Goal: Task Accomplishment & Management: Manage account settings

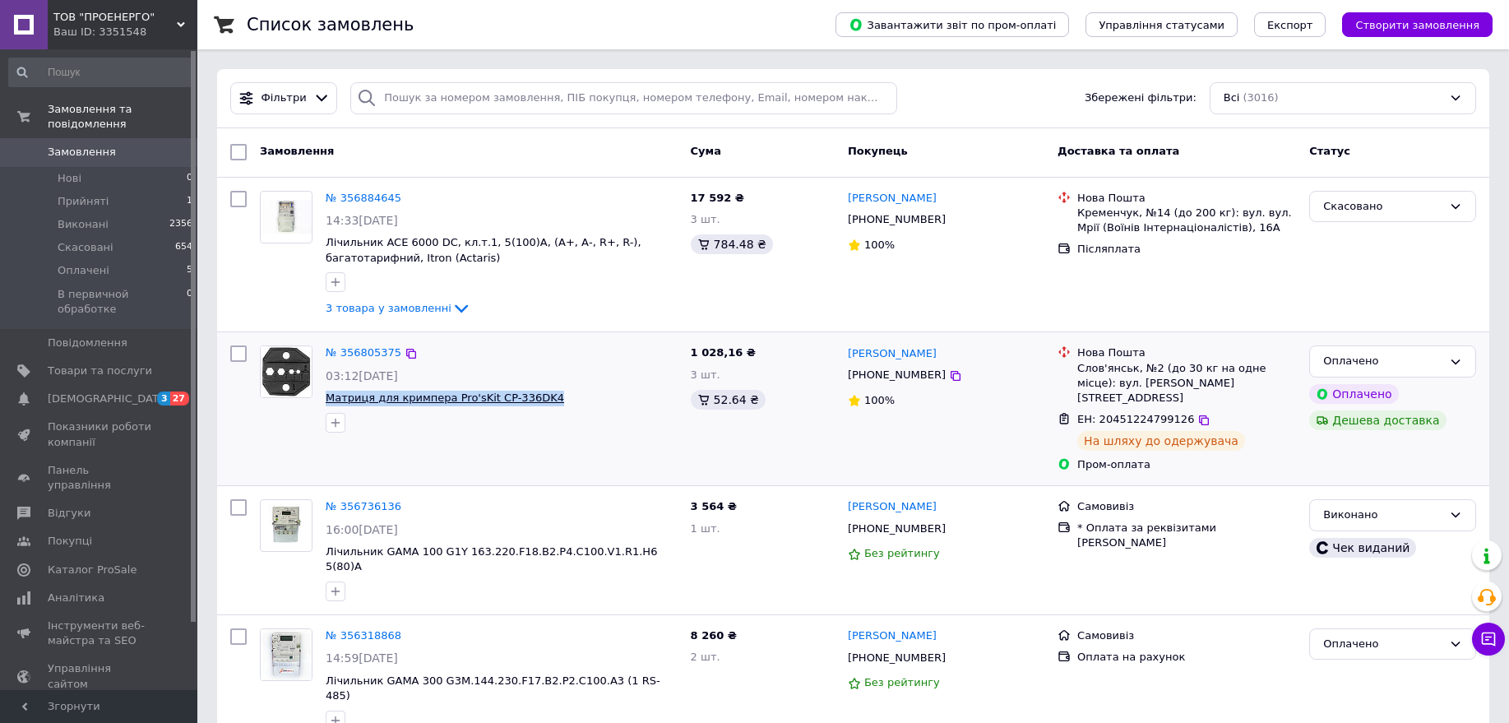
drag, startPoint x: 506, startPoint y: 409, endPoint x: 326, endPoint y: 398, distance: 179.5
click at [326, 398] on span "Матриця для кримпера Pro'sKit CP-336DK4" at bounding box center [502, 399] width 352 height 16
copy span "Матриця для кримпера Pro'sKit CP-336DK4"
click at [605, 391] on span "Матриця для кримпера Pro'sKit CP-336DK4" at bounding box center [502, 399] width 352 height 16
click at [89, 138] on link "Замовлення 0" at bounding box center [101, 152] width 202 height 28
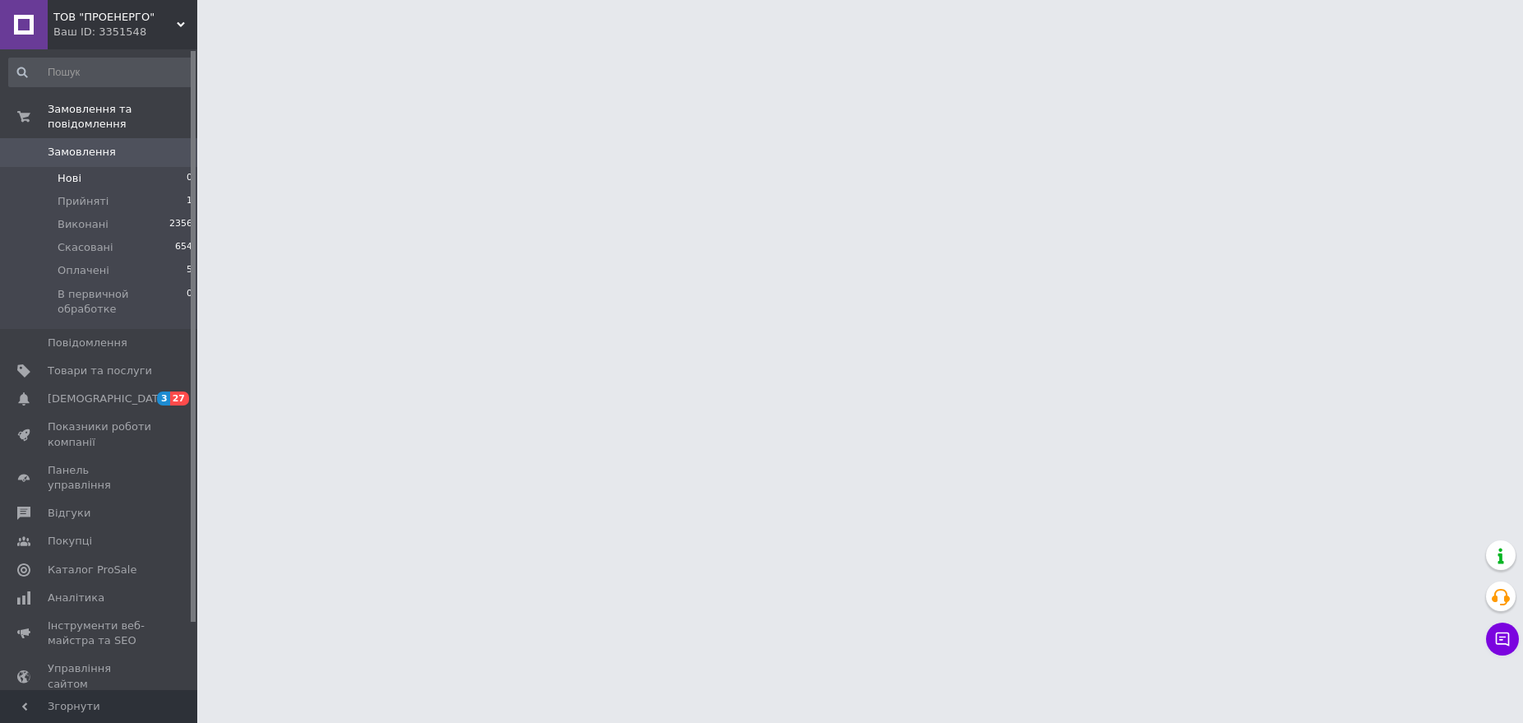
click at [109, 167] on li "Нові 0" at bounding box center [101, 178] width 202 height 23
click at [104, 167] on li "Нові 0" at bounding box center [101, 178] width 202 height 23
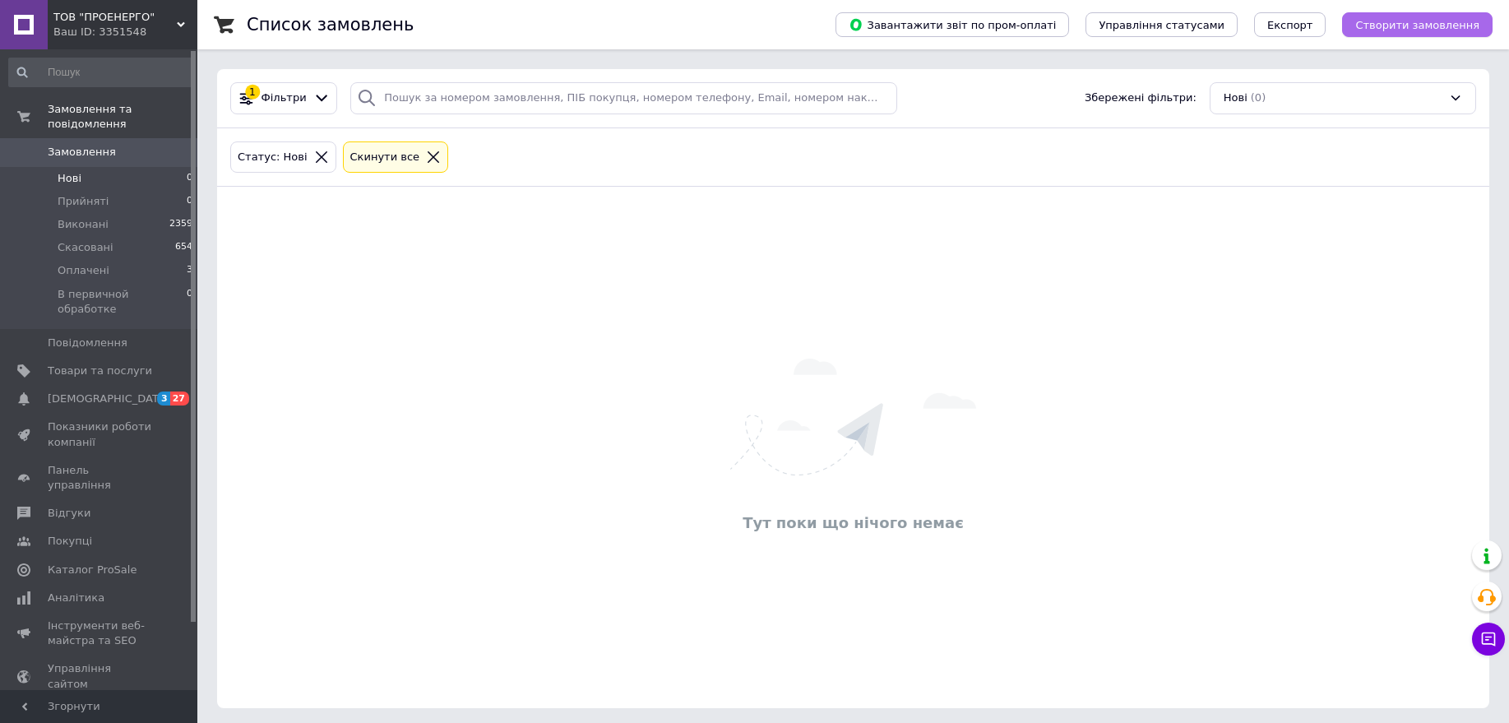
click at [1426, 25] on span "Створити замовлення" at bounding box center [1417, 25] width 124 height 12
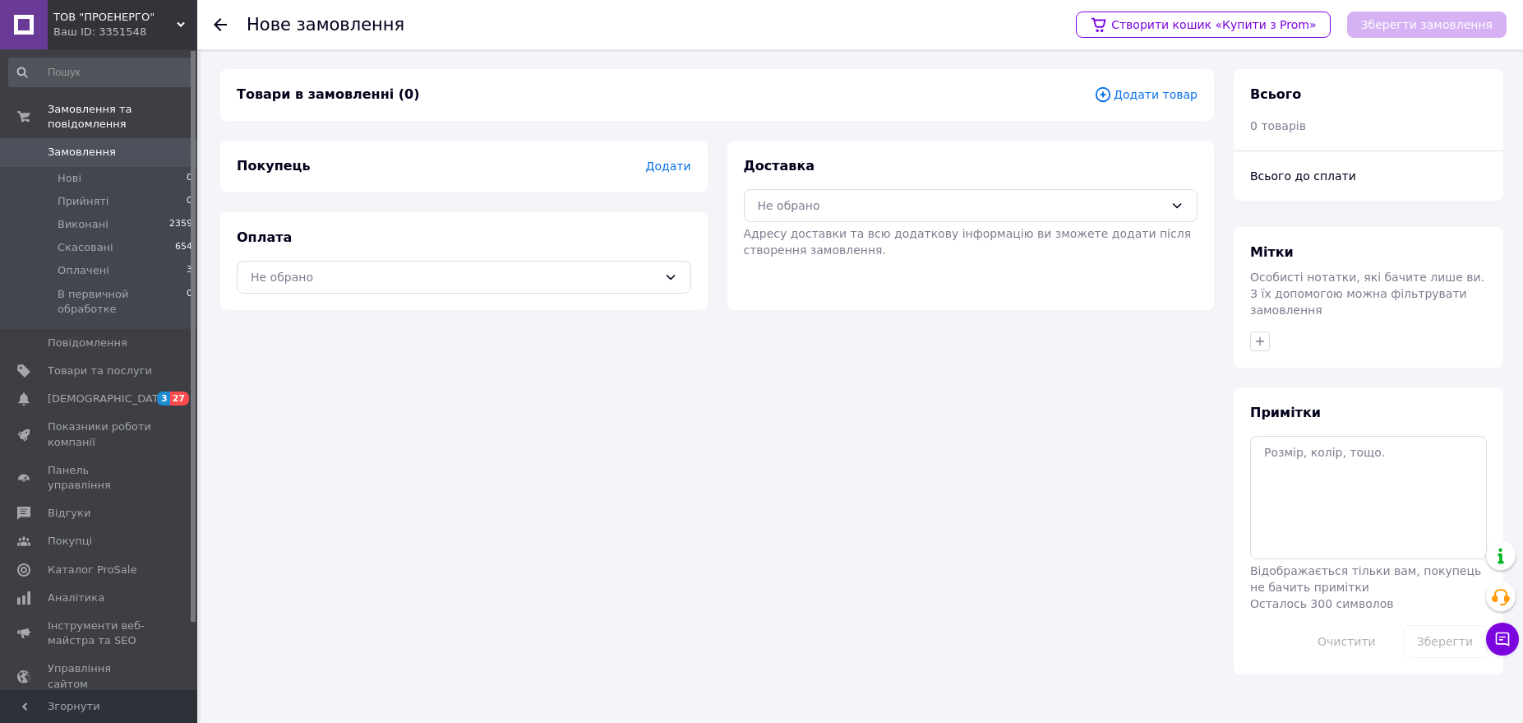
click at [666, 171] on span "Додати" at bounding box center [667, 165] width 45 height 13
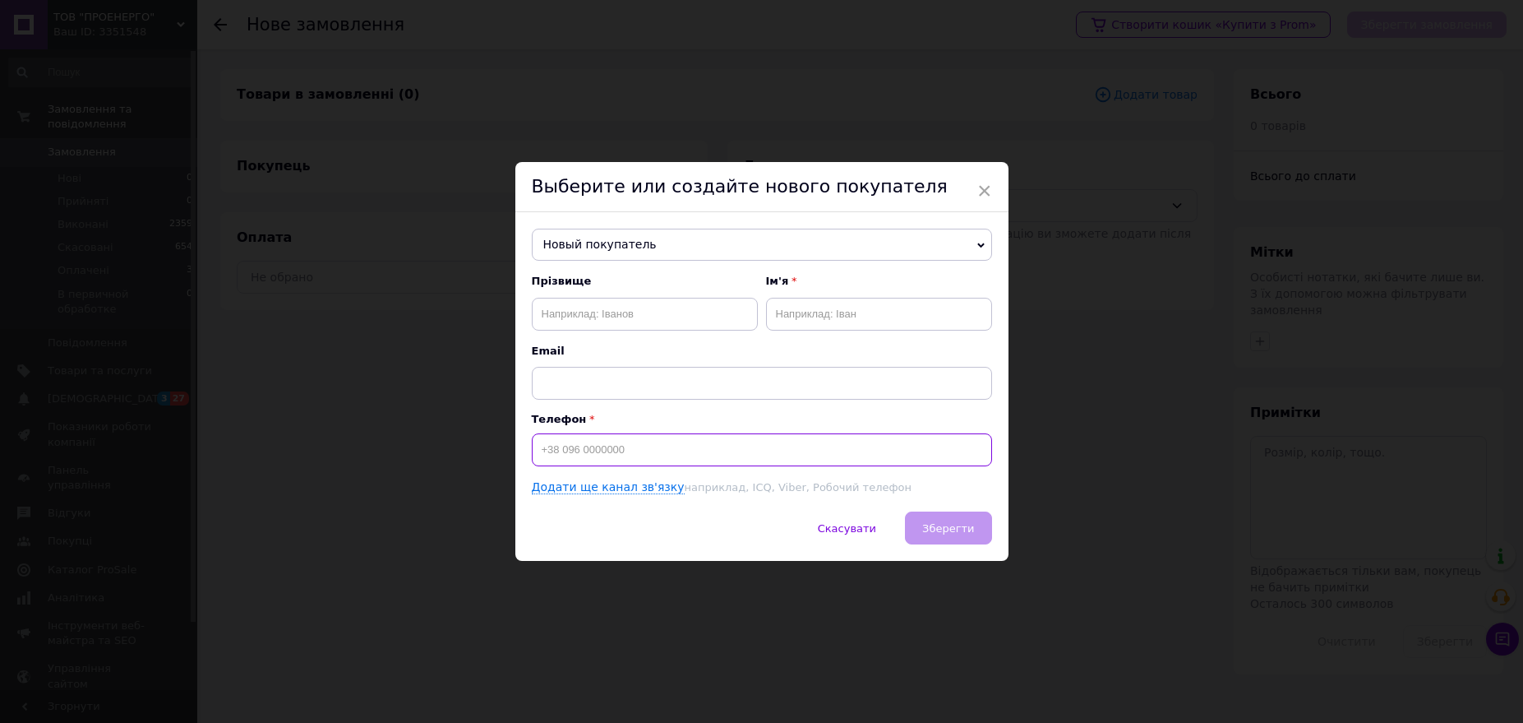
click at [617, 448] on input at bounding box center [762, 449] width 460 height 33
paste input "[PHONE_NUMBER]"
type input "[PHONE_NUMBER]"
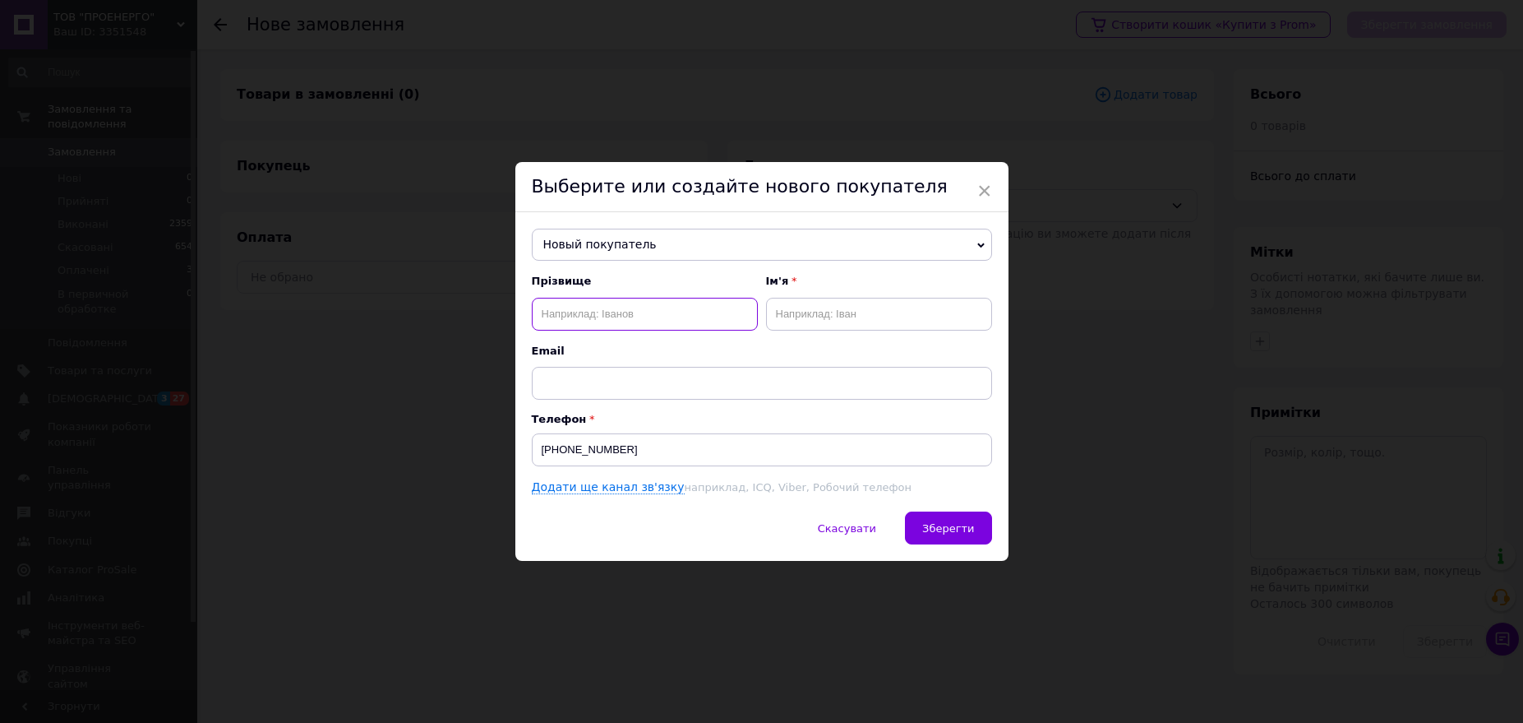
click at [603, 304] on input "text" at bounding box center [645, 314] width 226 height 33
paste input "Gennadii"
type input "Gennadii"
click at [853, 307] on input "text" at bounding box center [879, 314] width 226 height 33
type input "[PERSON_NAME]"
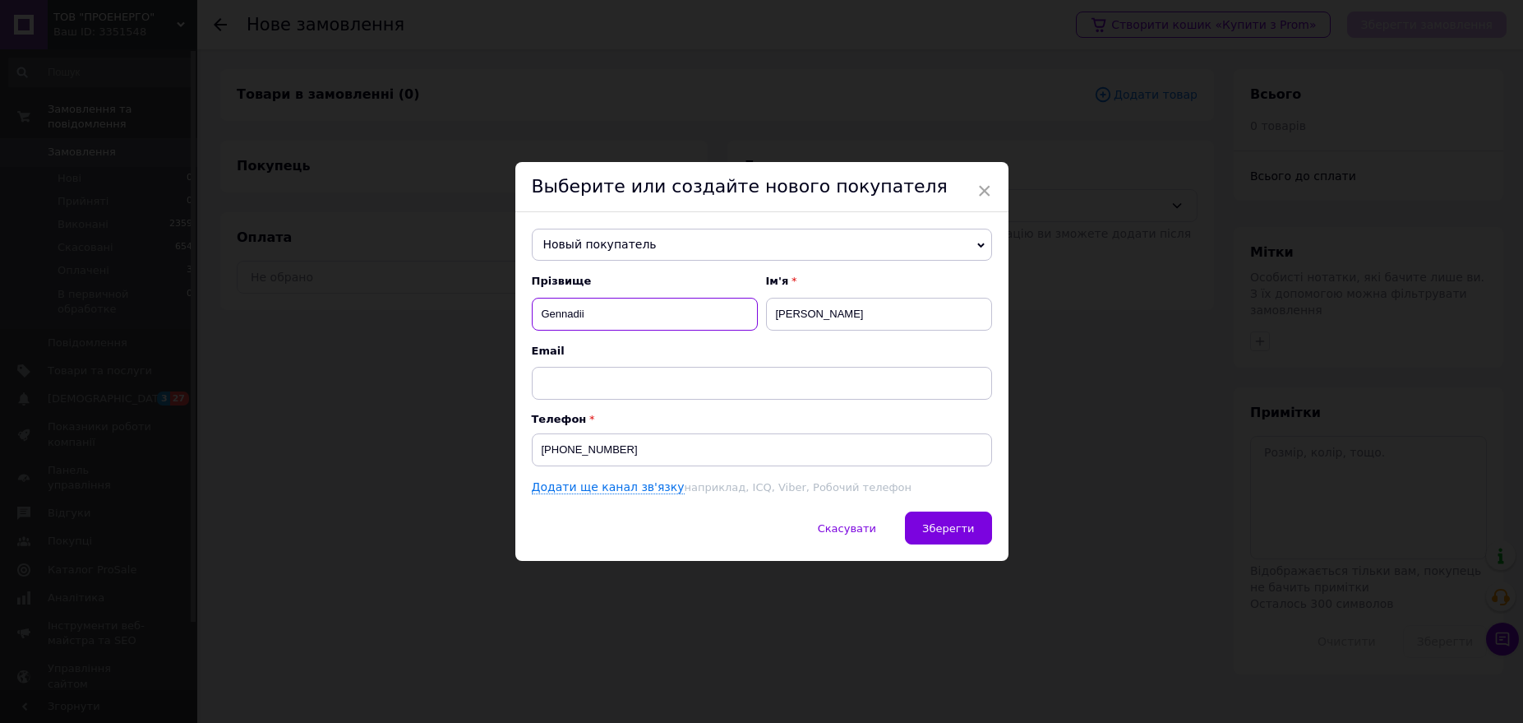
drag, startPoint x: 672, startPoint y: 319, endPoint x: 515, endPoint y: 320, distance: 156.2
click at [515, 320] on div "Новый покупатель [PERSON_NAME] [PHONE_NUMBER] [PERSON_NAME] [PHONE_NUMBER] [PER…" at bounding box center [761, 362] width 493 height 300
type input "[PERSON_NAME]"
click at [960, 532] on span "Зберегти" at bounding box center [948, 528] width 52 height 12
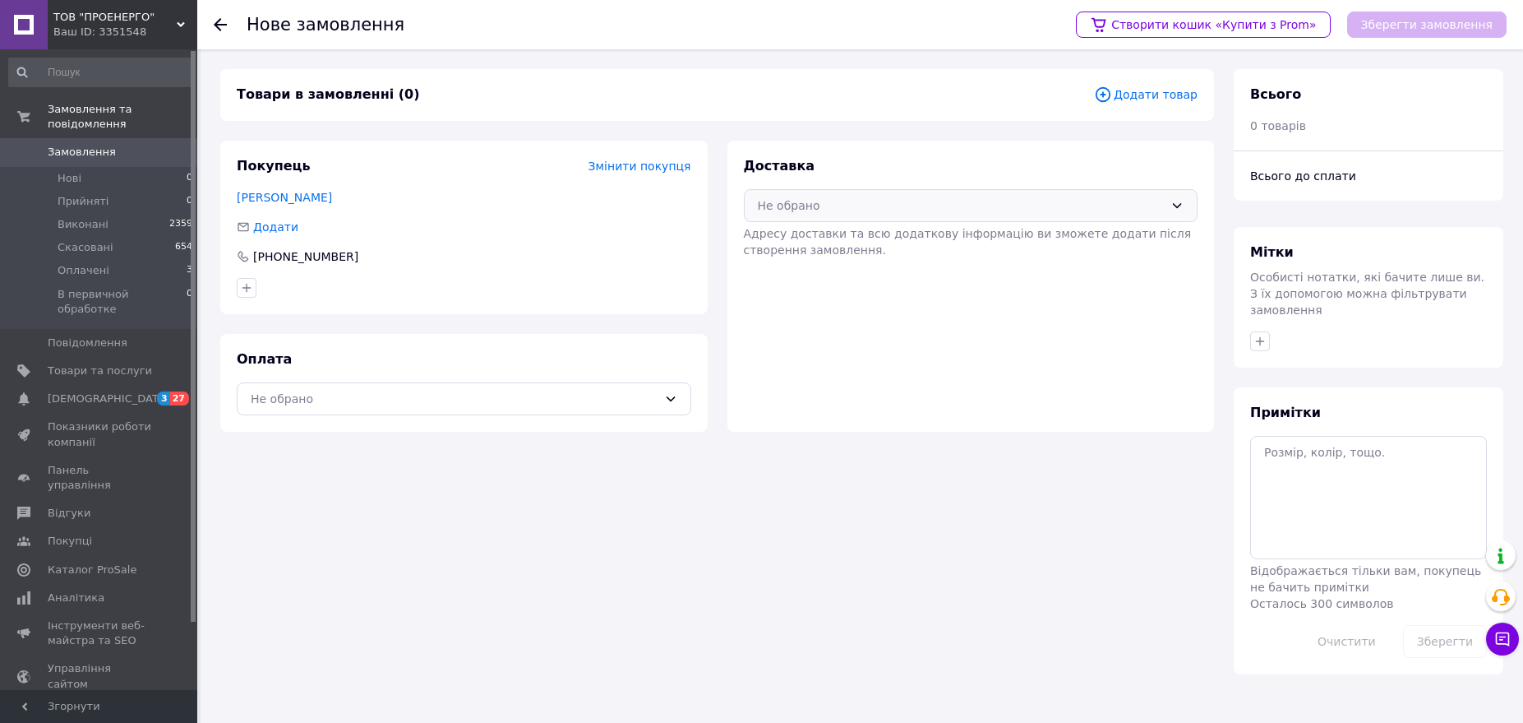
click at [1103, 197] on div "Не обрано" at bounding box center [961, 205] width 407 height 18
click at [897, 276] on span "Самовивіз" at bounding box center [984, 272] width 402 height 16
click at [569, 403] on div "Не обрано" at bounding box center [454, 399] width 407 height 18
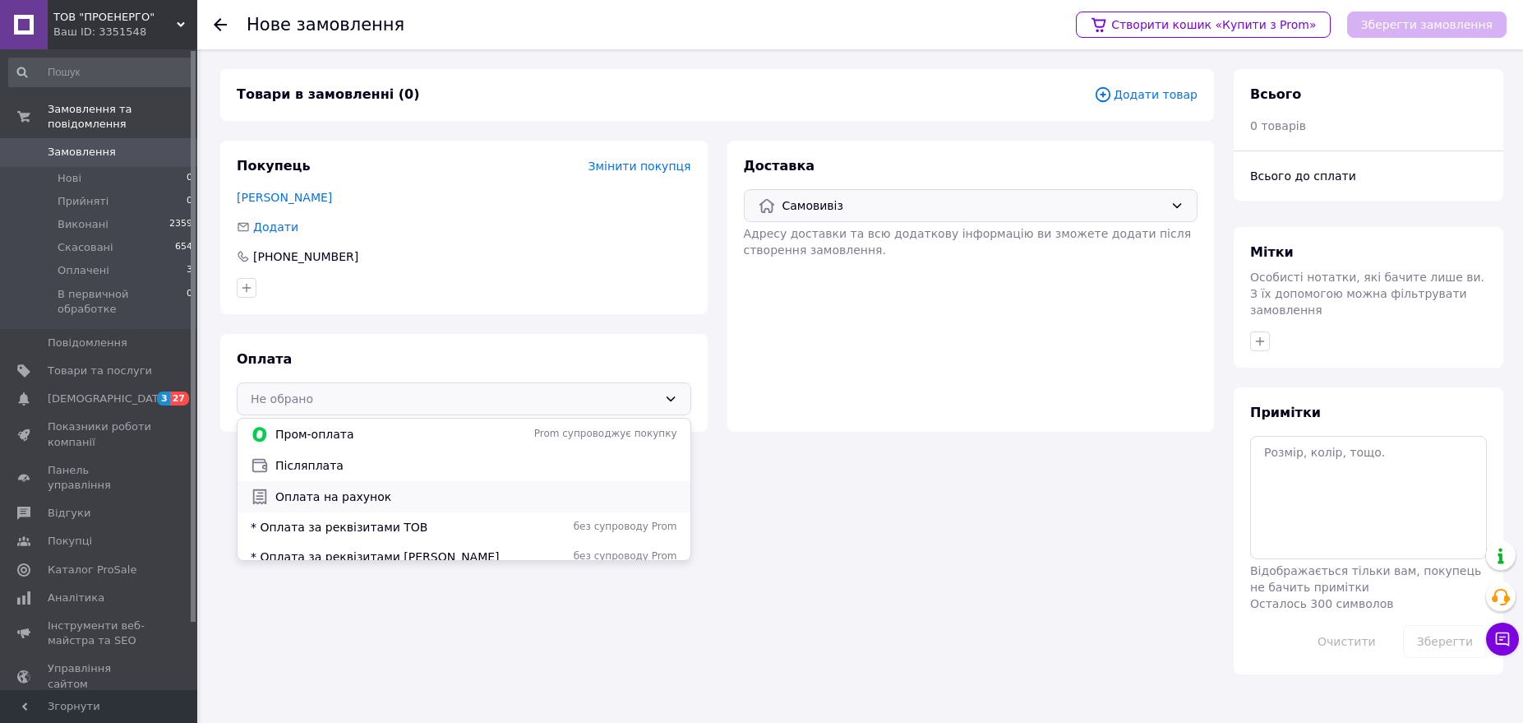
click at [360, 495] on span "Оплата на рахунок" at bounding box center [476, 496] width 402 height 16
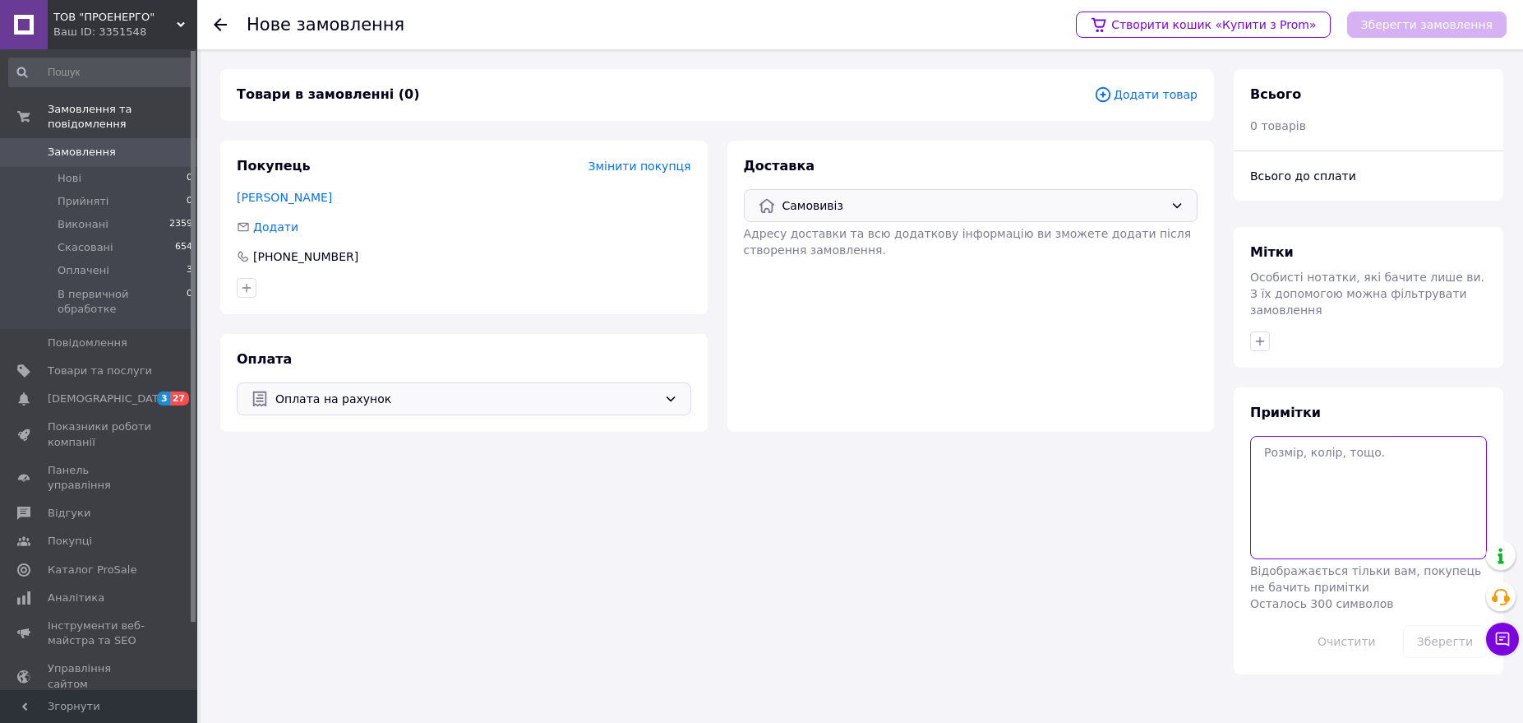
click at [1327, 470] on textarea at bounding box center [1368, 497] width 237 height 123
type textarea "готівка"
click at [960, 289] on div "Доставка Самовивіз Адресу доставки та всю додаткову інформацію ви зможете додат…" at bounding box center [972, 286] width 488 height 291
click at [1172, 95] on span "Додати товар" at bounding box center [1146, 95] width 104 height 18
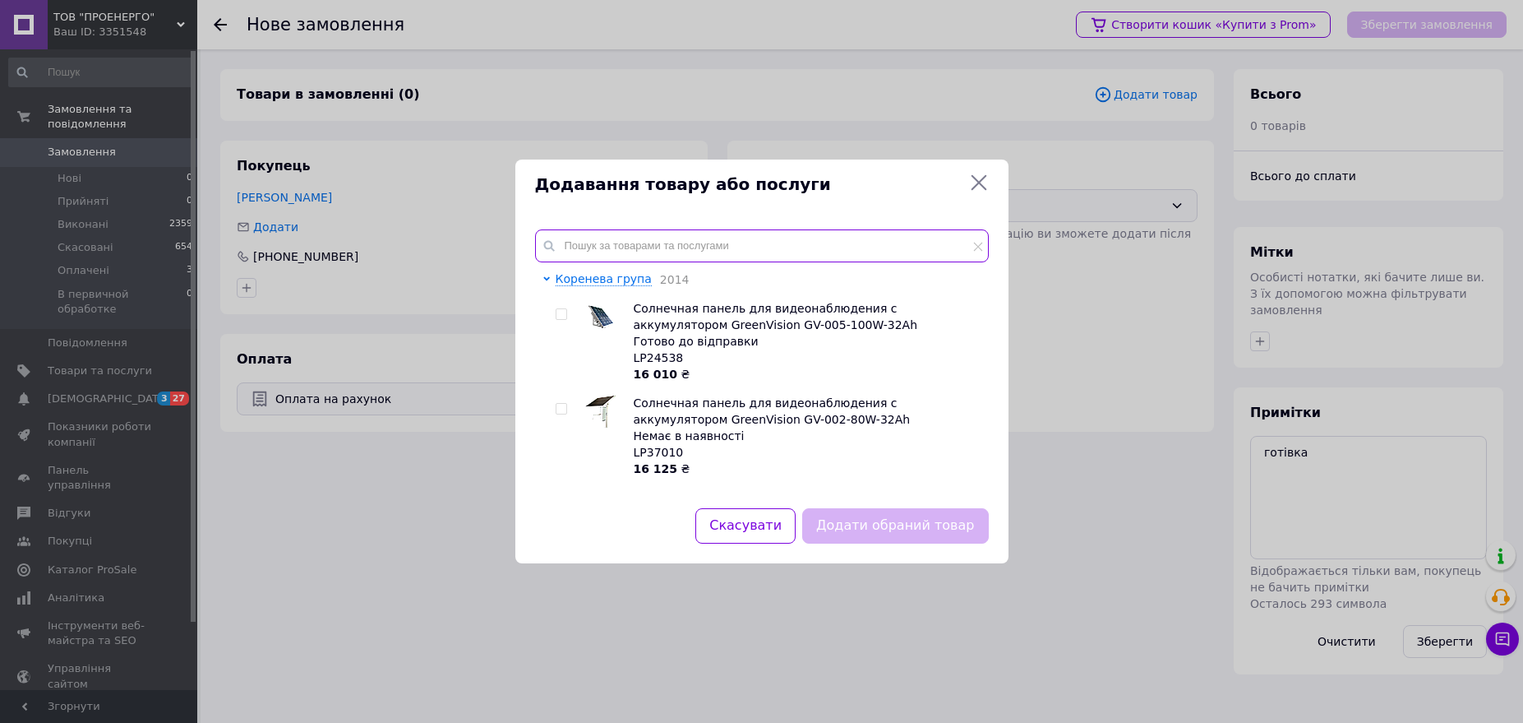
click at [704, 253] on input "text" at bounding box center [762, 245] width 454 height 33
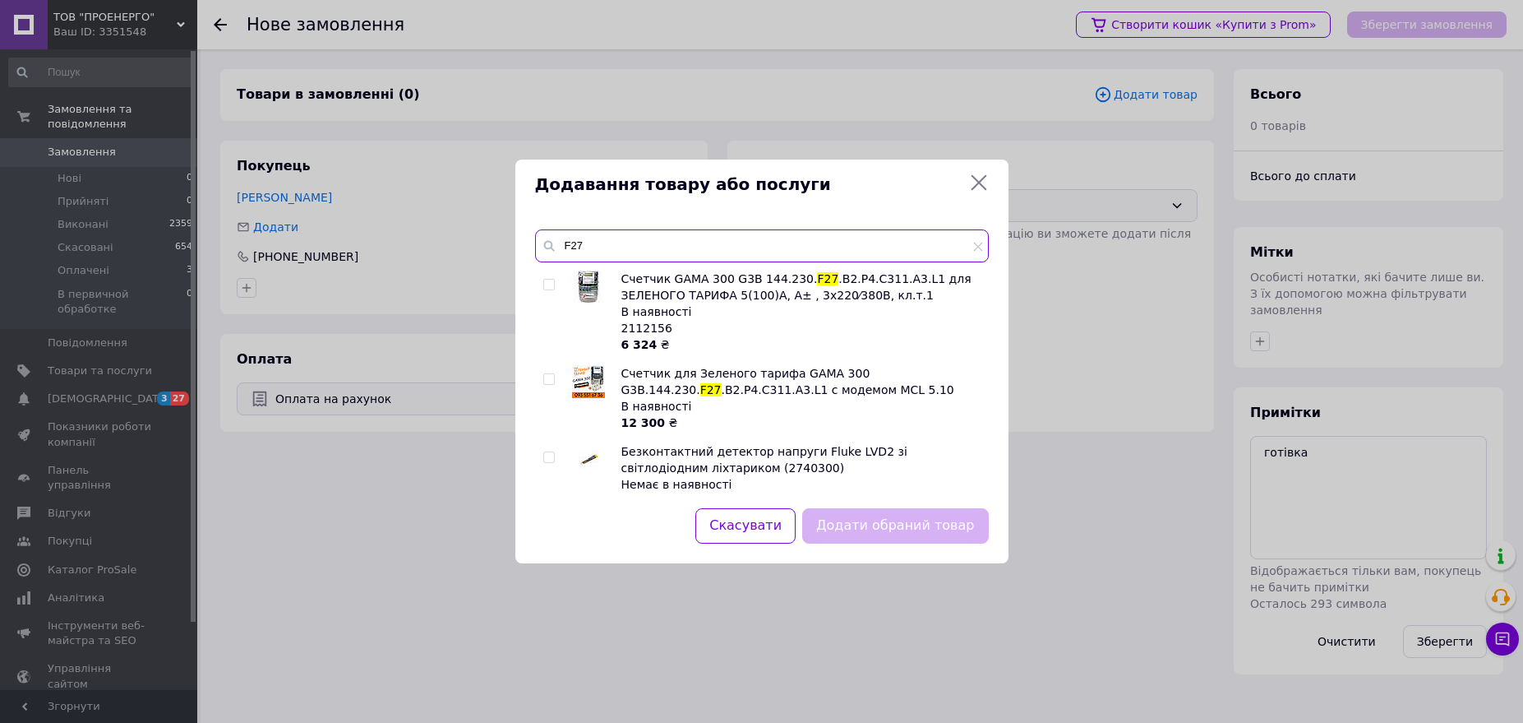
type input "F27"
click at [547, 284] on input "checkbox" at bounding box center [548, 285] width 11 height 11
checkbox input "true"
click at [890, 524] on button "Додати обраний товар" at bounding box center [895, 525] width 186 height 35
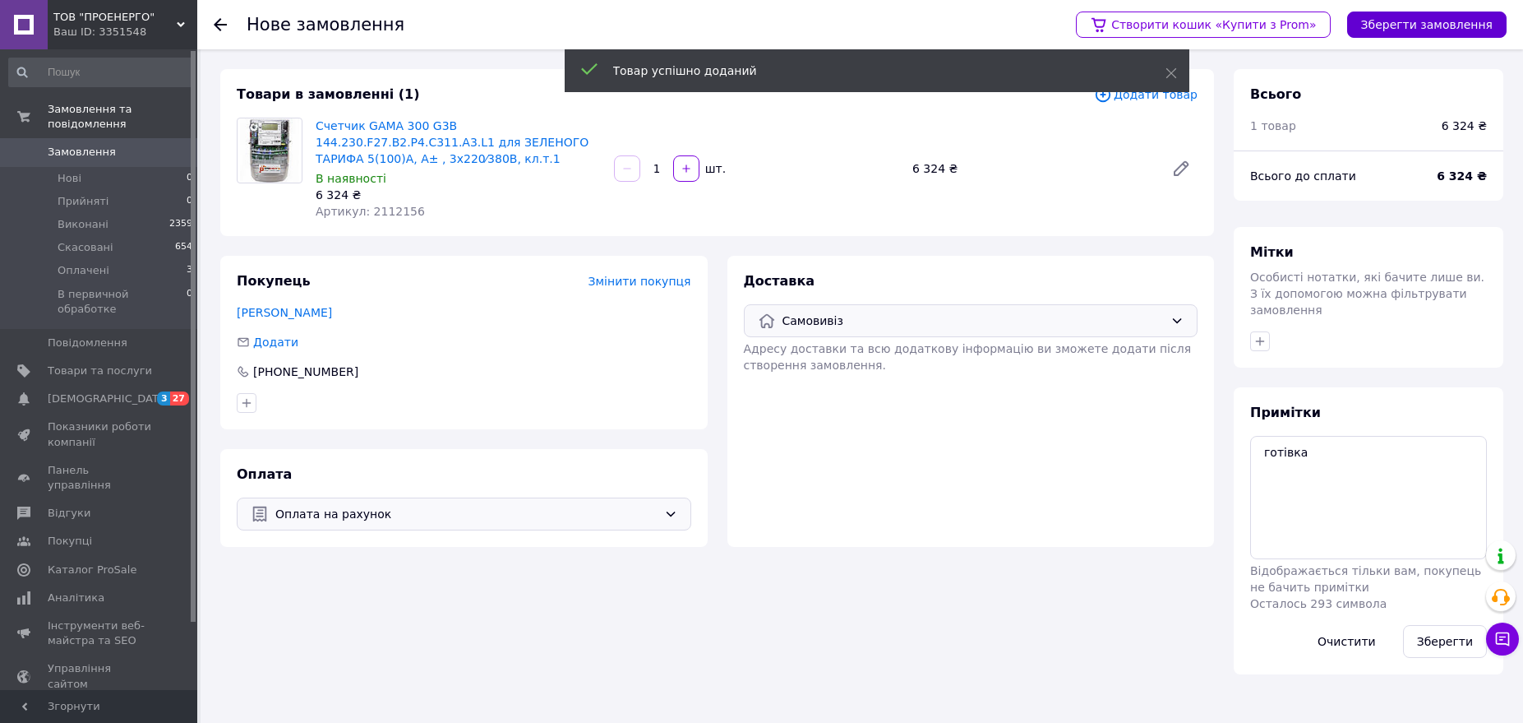
click at [1414, 27] on button "Зберегти замовлення" at bounding box center [1427, 25] width 159 height 26
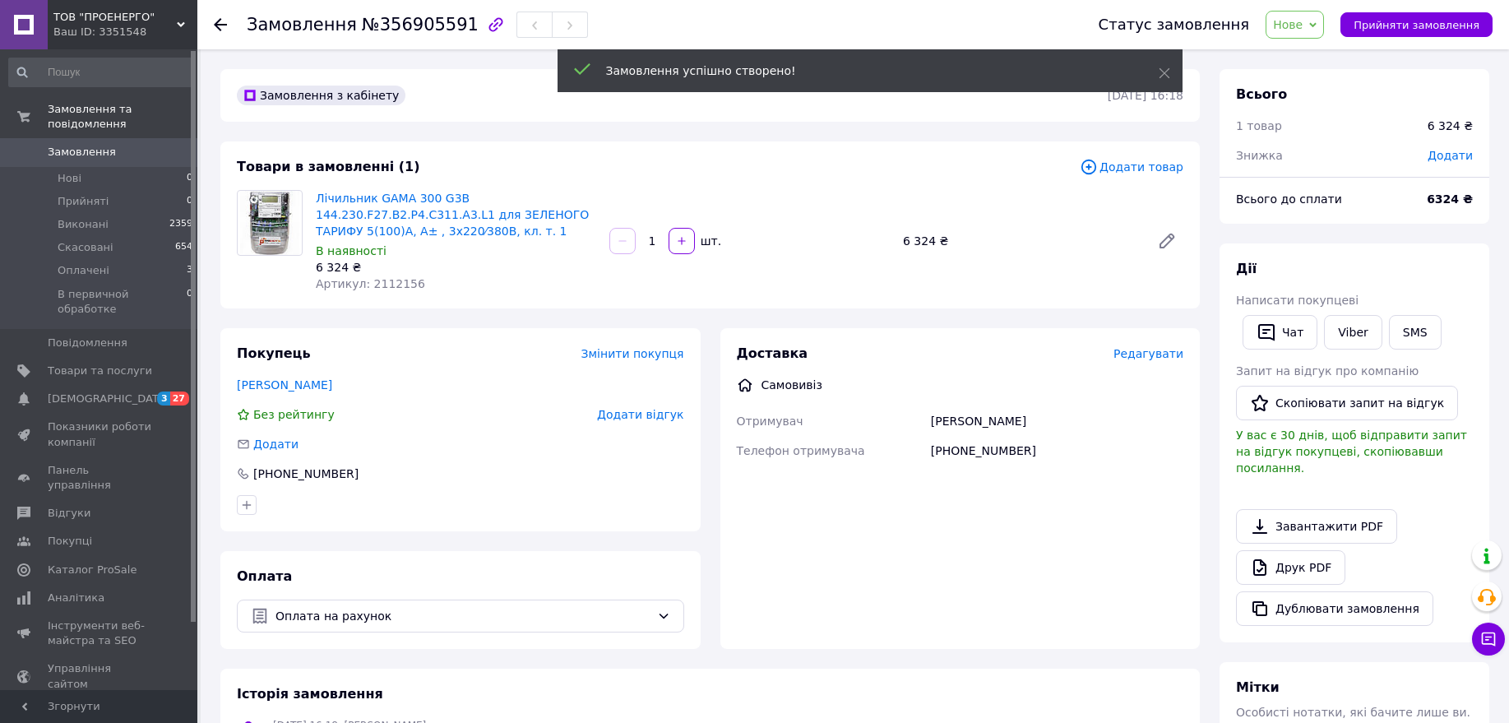
click at [1316, 21] on icon at bounding box center [1312, 24] width 7 height 7
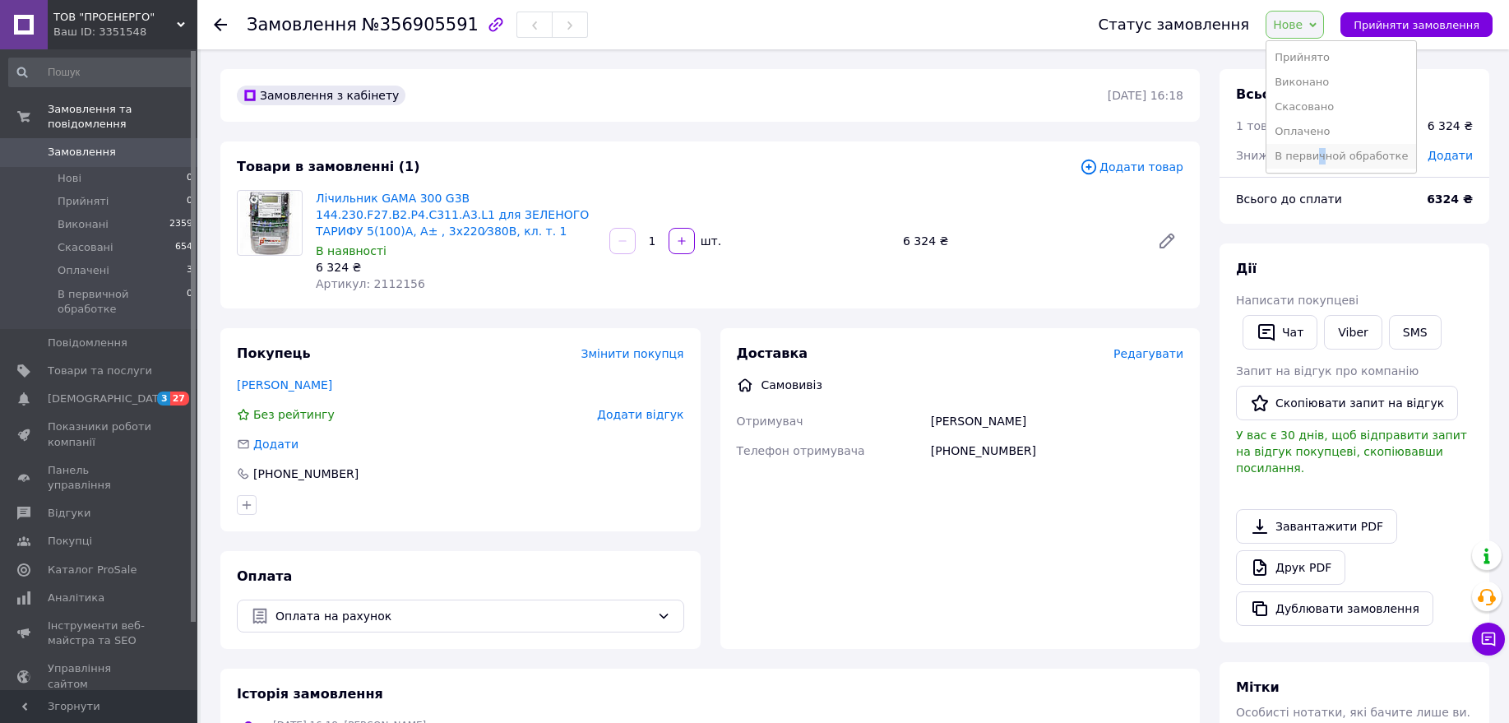
click at [1336, 151] on li "В первичной обработке" at bounding box center [1341, 156] width 150 height 25
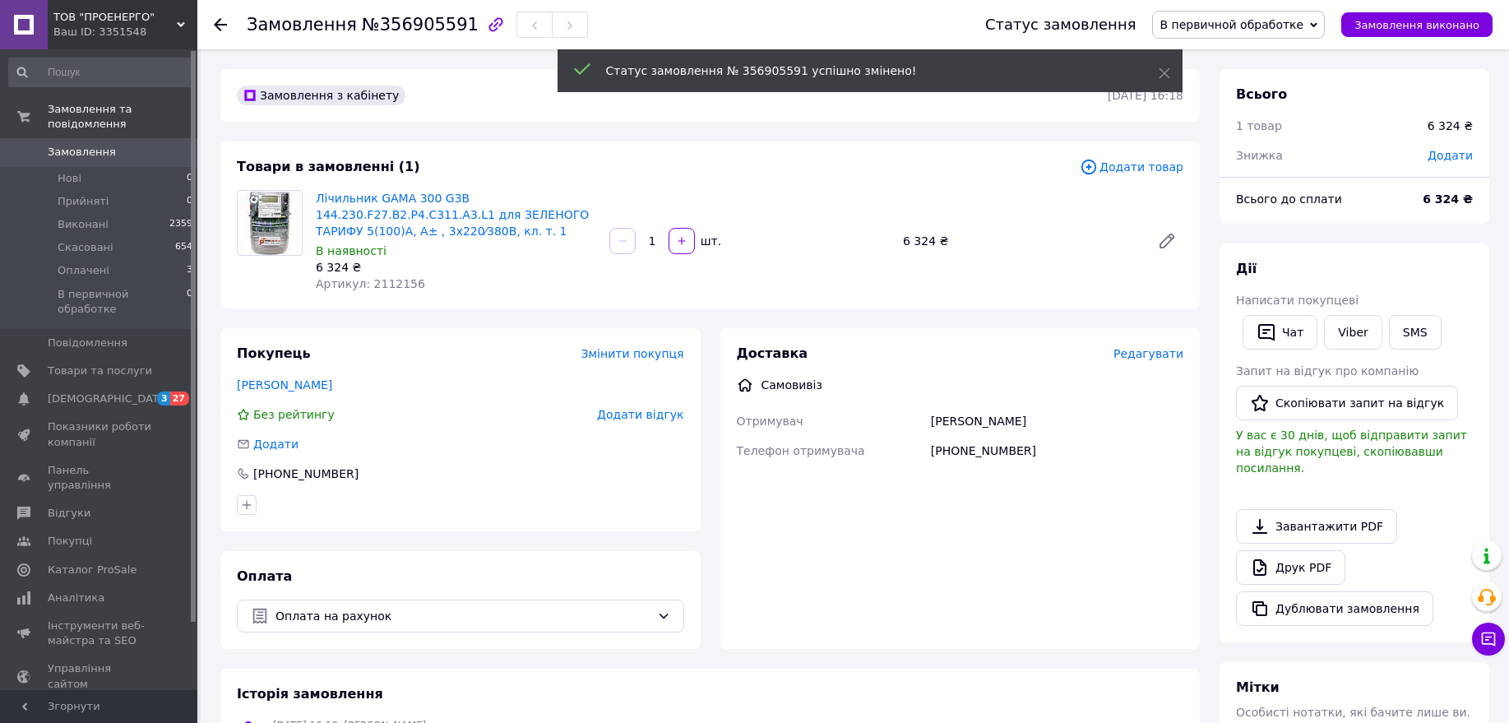
click at [1367, 199] on div "Всього до сплати" at bounding box center [1319, 199] width 187 height 36
click at [1320, 19] on span "В первичной обработке" at bounding box center [1238, 25] width 173 height 28
click at [1230, 56] on li "Прийнято" at bounding box center [1238, 57] width 171 height 25
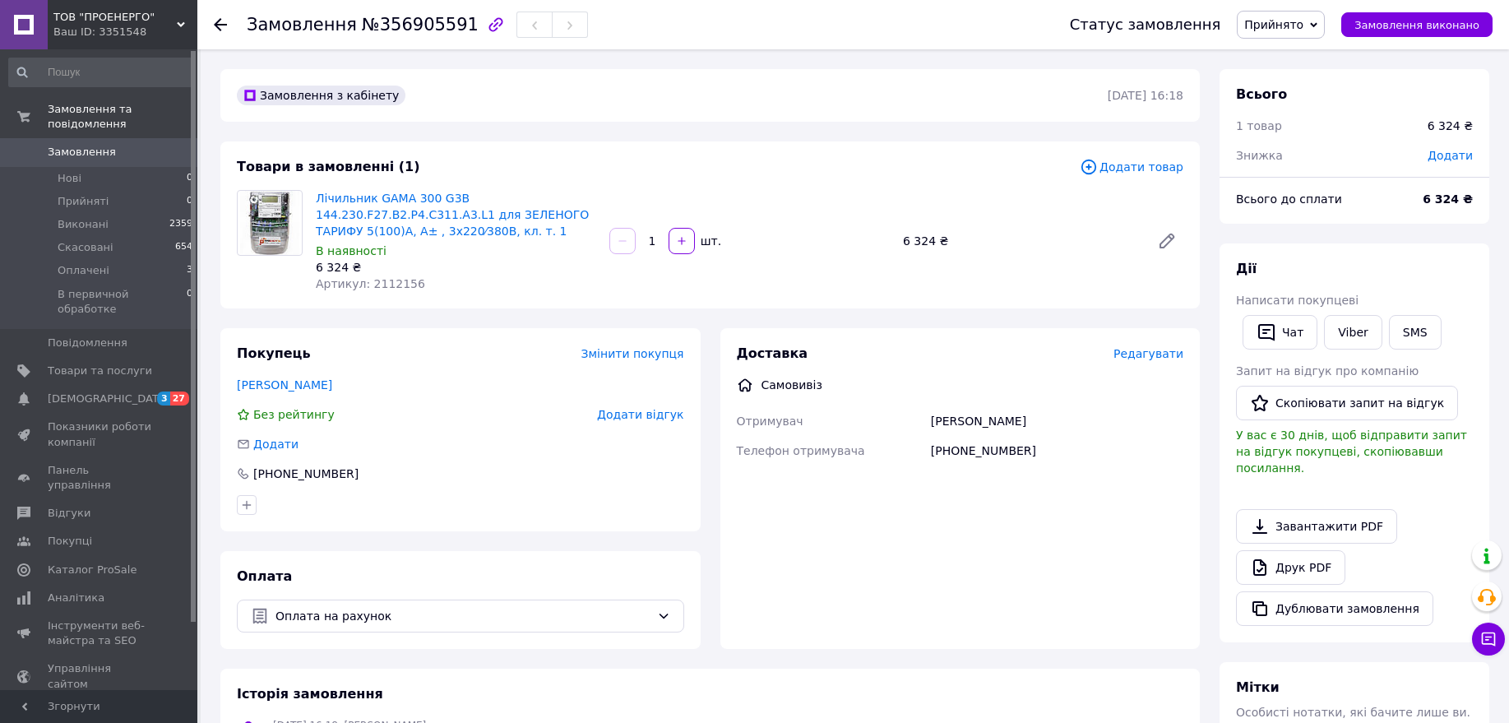
click at [1317, 25] on icon at bounding box center [1313, 24] width 7 height 5
click at [1317, 106] on li "Оплачено" at bounding box center [1312, 107] width 150 height 25
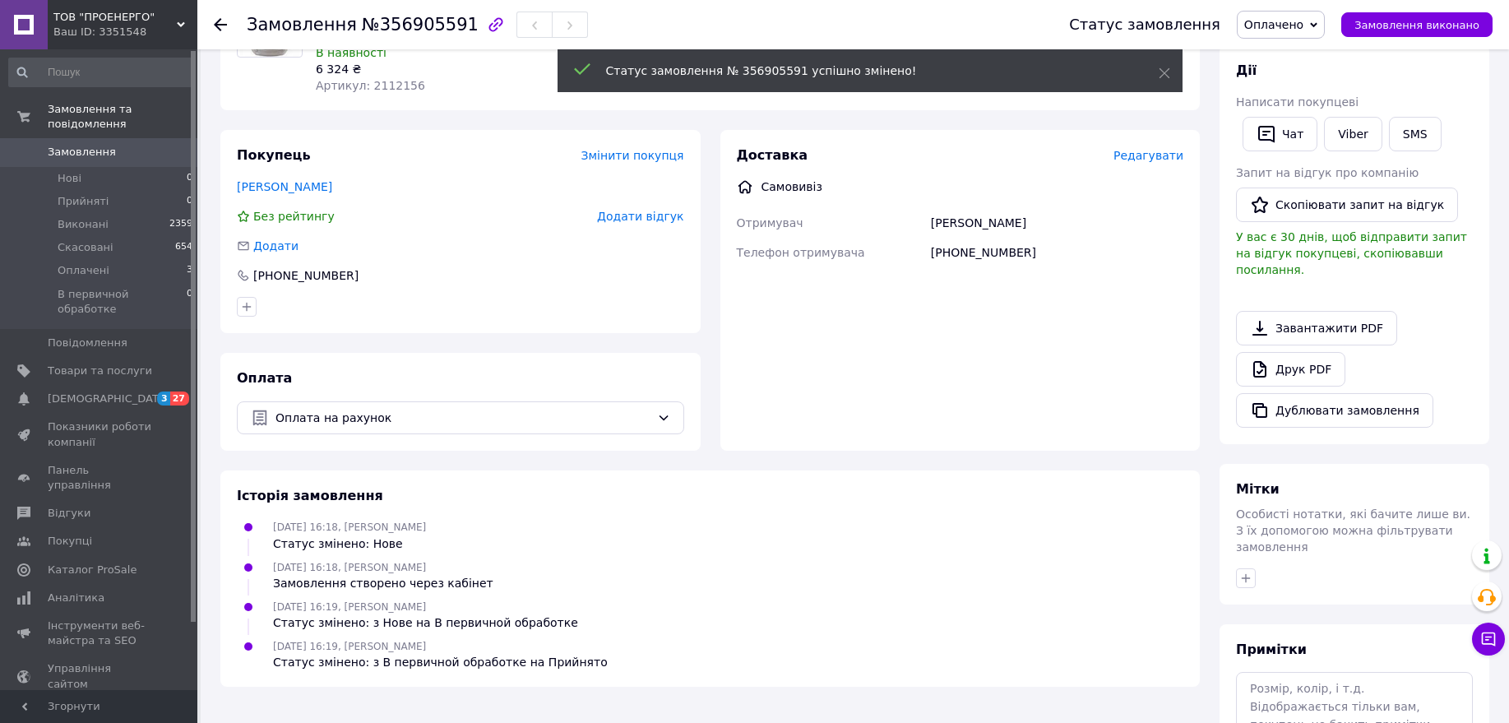
scroll to position [206, 0]
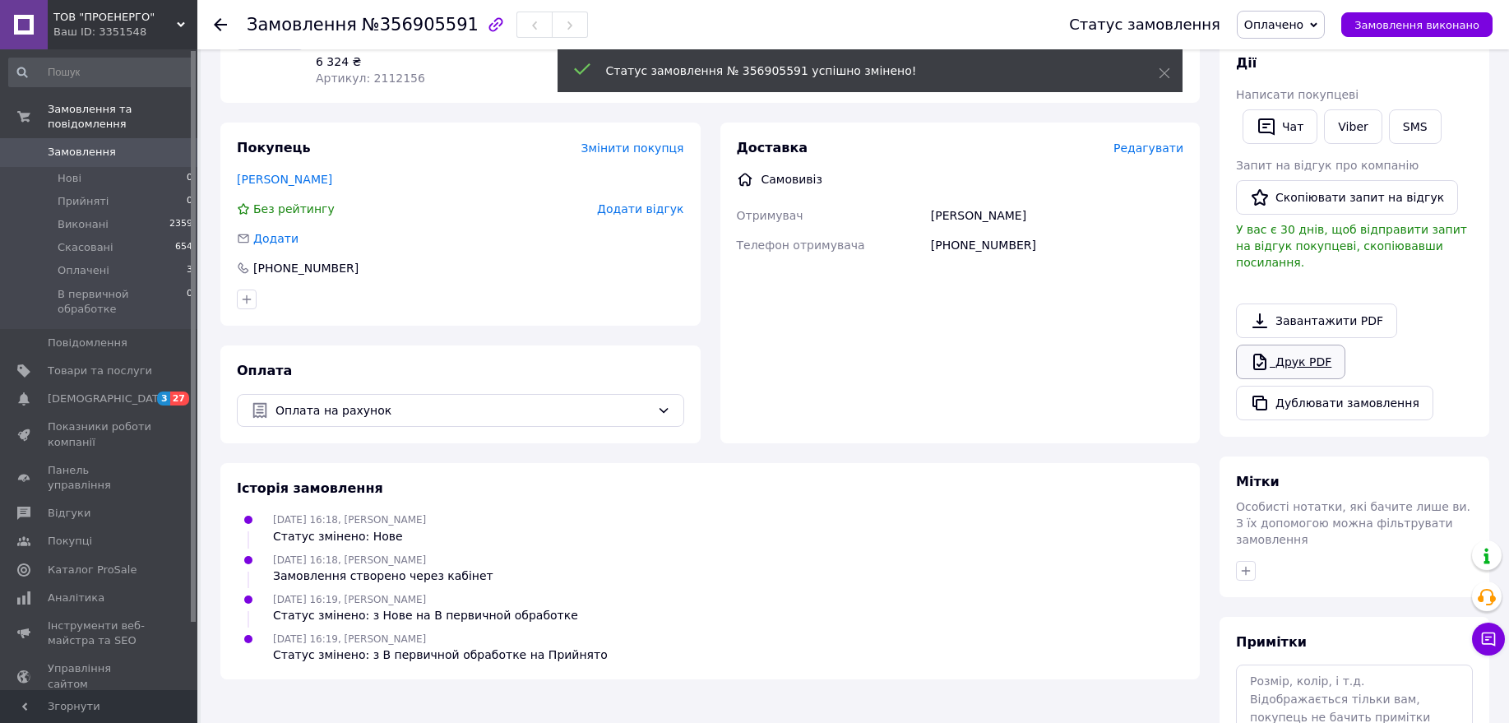
click at [1286, 344] on link "Друк PDF" at bounding box center [1290, 361] width 109 height 35
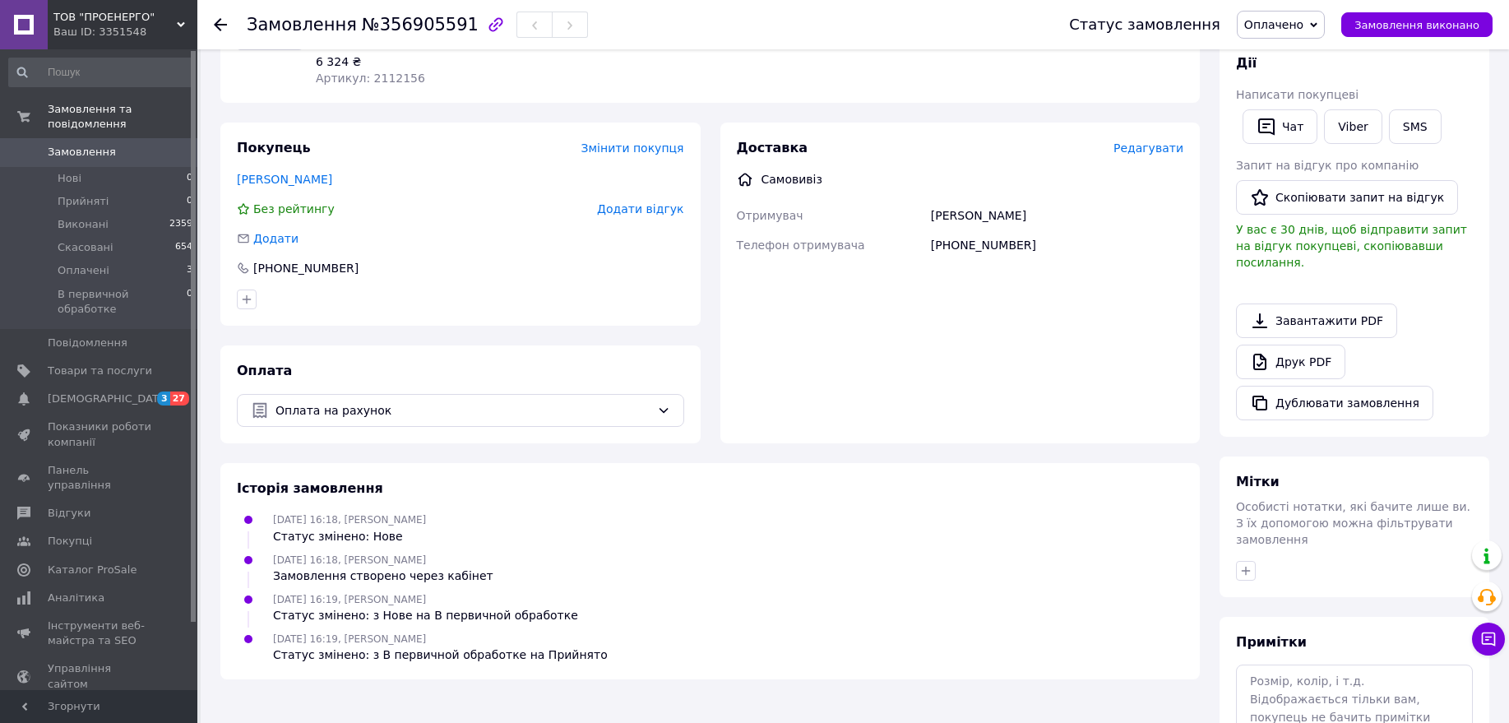
click at [704, 276] on div "Покупець Змінити покупця [PERSON_NAME] рейтингу Додати відгук Додати [PHONE_NUM…" at bounding box center [460, 283] width 500 height 321
click at [708, 266] on div "Покупець Змінити покупця [PERSON_NAME] рейтингу Додати відгук Додати [PHONE_NUM…" at bounding box center [460, 283] width 500 height 321
